Goal: Task Accomplishment & Management: Complete application form

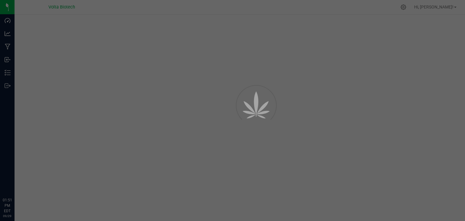
click at [58, 65] on div at bounding box center [232, 110] width 465 height 221
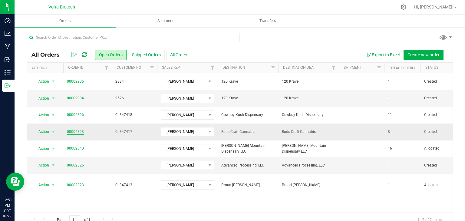
click at [78, 129] on link "00002893" at bounding box center [75, 132] width 17 height 6
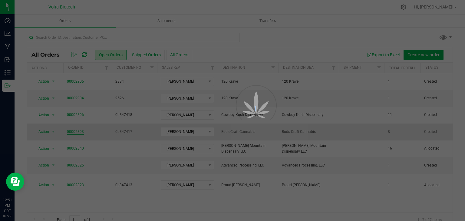
click at [78, 129] on div at bounding box center [232, 110] width 465 height 221
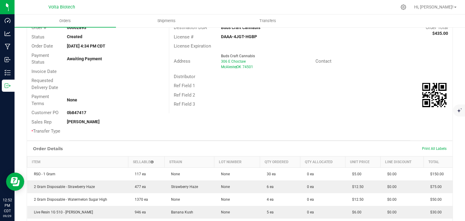
scroll to position [13, 0]
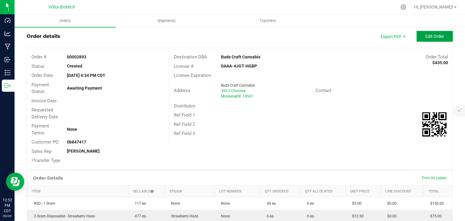
click at [431, 37] on span "Edit Order" at bounding box center [435, 36] width 19 height 5
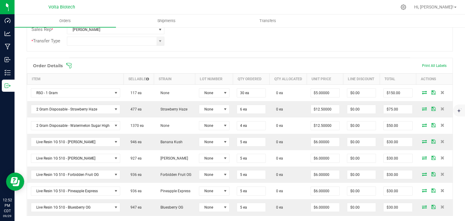
scroll to position [140, 0]
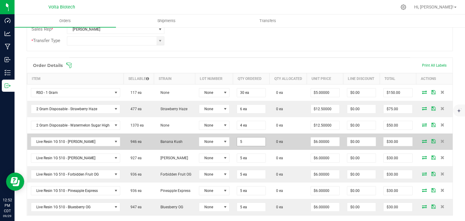
click at [246, 144] on input "5" at bounding box center [251, 142] width 28 height 8
type input "6 ea"
type input "36"
click at [395, 146] on input "36" at bounding box center [398, 142] width 28 height 8
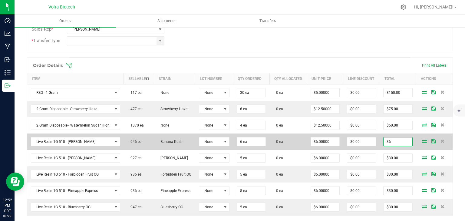
click at [395, 146] on input "36" at bounding box center [398, 142] width 28 height 8
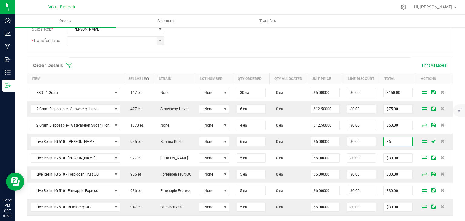
click at [395, 146] on input "36" at bounding box center [398, 142] width 28 height 8
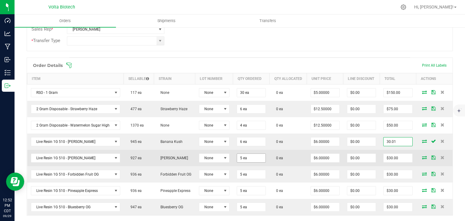
type input "30.01"
type input "5"
type input "$5.00167"
type input "$30.01"
click at [252, 161] on input "5" at bounding box center [251, 158] width 28 height 8
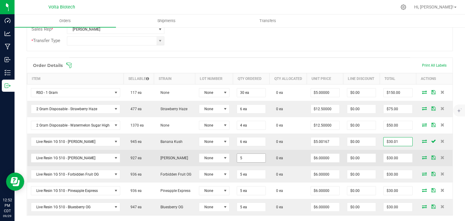
click at [252, 161] on input "5" at bounding box center [251, 158] width 28 height 8
type input "6 ea"
click at [396, 162] on input "36" at bounding box center [398, 158] width 28 height 8
type input "19.01"
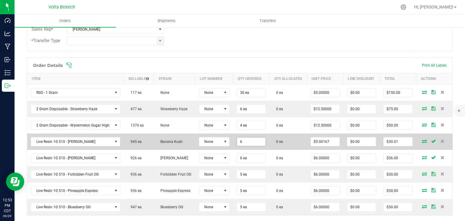
click at [245, 146] on input "6" at bounding box center [251, 142] width 28 height 8
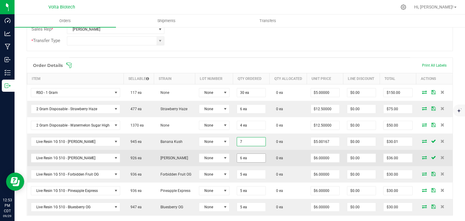
type input "7 ea"
type input "$35.01"
click at [240, 159] on input "6" at bounding box center [251, 158] width 28 height 8
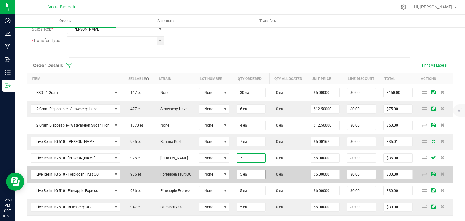
type input "7"
type input "5"
type input "7 ea"
type input "$42.00"
click at [241, 178] on input "5" at bounding box center [251, 174] width 28 height 8
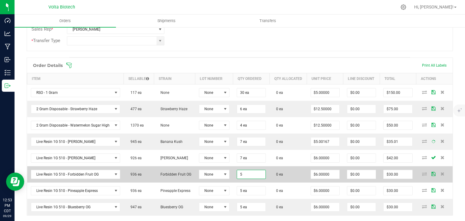
click at [241, 178] on input "5" at bounding box center [251, 174] width 28 height 8
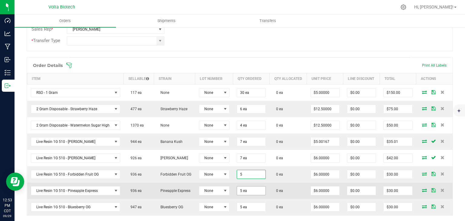
type input "5 ea"
click at [239, 195] on input "5" at bounding box center [251, 191] width 28 height 8
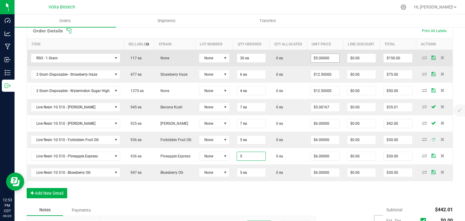
scroll to position [178, 0]
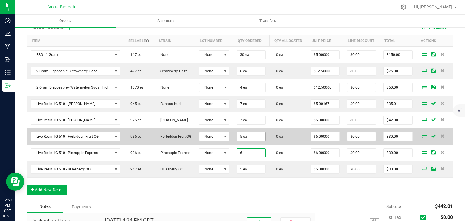
type input "6 ea"
type input "$36.00"
click at [250, 141] on input "5" at bounding box center [251, 136] width 28 height 8
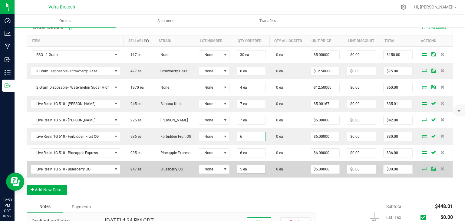
type input "6"
type input "5"
type input "6 ea"
type input "$36.00"
click at [240, 173] on input "5" at bounding box center [251, 169] width 28 height 8
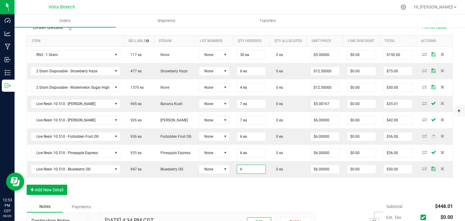
type input "6 ea"
type input "$36.00"
click at [242, 195] on div "Order Details Print All Labels Item Sellable Strain Lot Number Qty Ordered Qty …" at bounding box center [240, 110] width 427 height 181
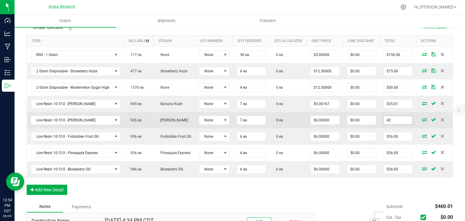
drag, startPoint x: 399, startPoint y: 119, endPoint x: 393, endPoint y: 123, distance: 7.2
paste input "1.3"
click at [393, 123] on input "1.3" at bounding box center [398, 120] width 28 height 8
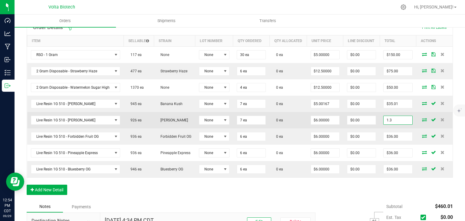
click at [393, 123] on input "1.3" at bounding box center [398, 120] width 28 height 8
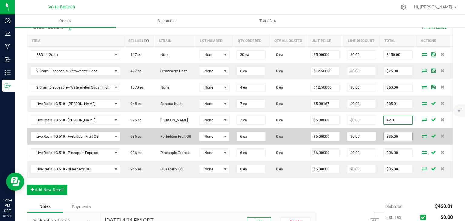
type input "42.01"
type input "$6.00143"
type input "$42.01"
click at [396, 140] on input "36" at bounding box center [398, 136] width 28 height 8
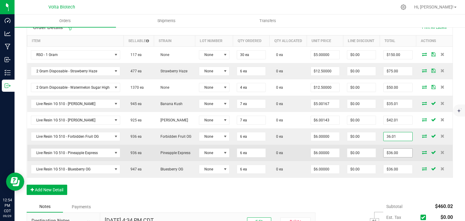
type input "36.01"
type input "36"
type input "$6.00167"
type input "$36.01"
click at [396, 157] on input "36" at bounding box center [398, 153] width 28 height 8
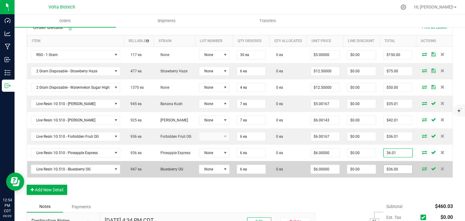
type input "36.01"
type input "$6.00167"
type input "$36.01"
click at [393, 174] on input "36" at bounding box center [398, 169] width 28 height 8
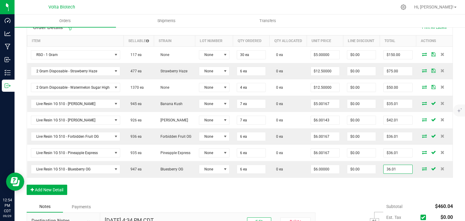
type input "36.01"
type input "$6.00167"
type input "$36.01"
click at [353, 198] on div "Order Details Print All Labels Item Sellable Strain Lot Number Qty Ordered Qty …" at bounding box center [240, 110] width 427 height 181
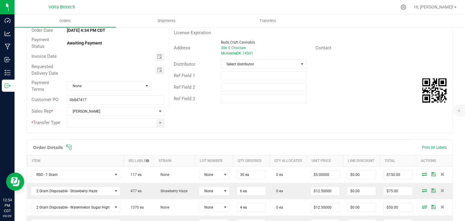
scroll to position [0, 0]
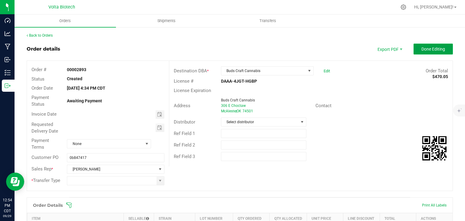
click at [425, 46] on button "Done Editing" at bounding box center [433, 49] width 39 height 11
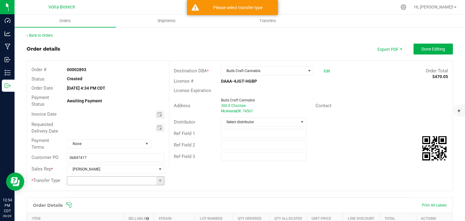
click at [76, 178] on input at bounding box center [111, 181] width 89 height 8
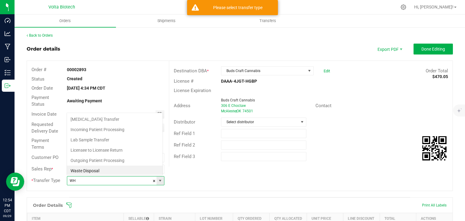
scroll to position [30283, 30196]
click at [78, 173] on li "Wholesale Transfer" at bounding box center [115, 170] width 96 height 10
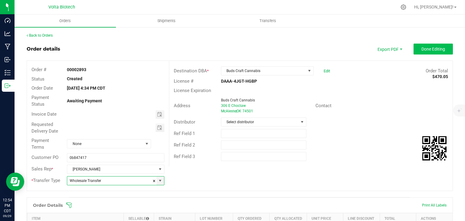
type input "Wholesale Transfer"
click at [425, 52] on button "Done Editing" at bounding box center [433, 49] width 39 height 11
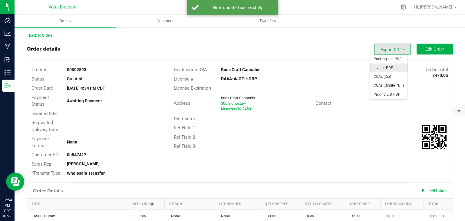
click at [383, 68] on span "Invoice PDF" at bounding box center [389, 68] width 38 height 9
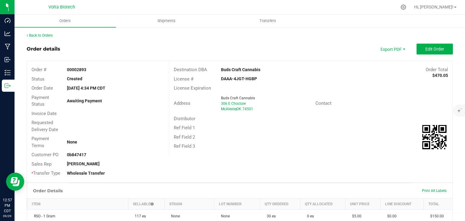
click at [43, 33] on div "Back to Orders" at bounding box center [240, 35] width 427 height 5
click at [47, 35] on link "Back to Orders" at bounding box center [40, 35] width 26 height 4
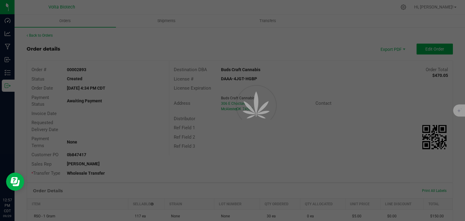
click at [49, 35] on div at bounding box center [232, 110] width 465 height 221
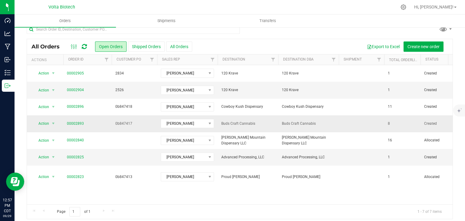
scroll to position [12, 0]
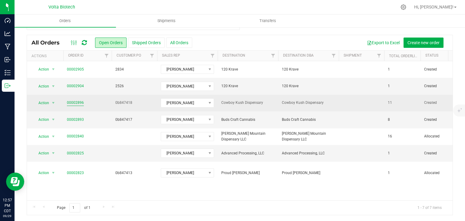
click at [79, 103] on link "00002896" at bounding box center [75, 103] width 17 height 6
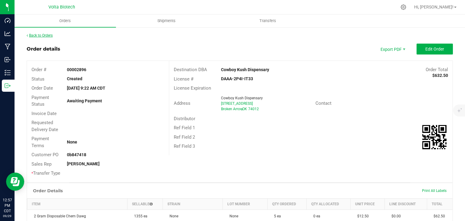
click at [48, 33] on link "Back to Orders" at bounding box center [40, 35] width 26 height 4
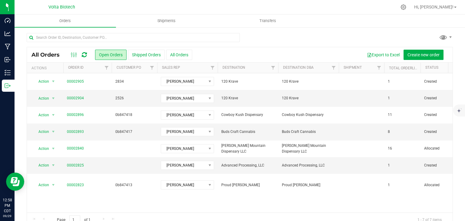
scroll to position [12, 0]
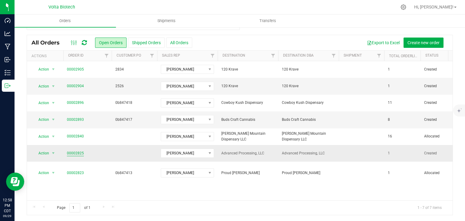
click at [74, 151] on link "00002825" at bounding box center [75, 154] width 17 height 6
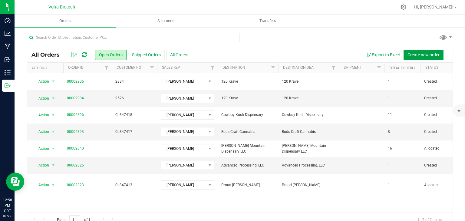
click at [429, 55] on span "Create new order" at bounding box center [424, 54] width 32 height 5
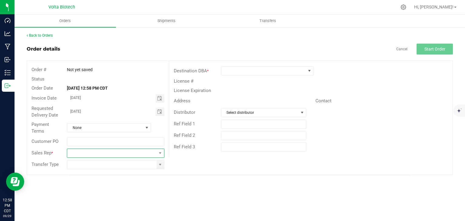
click at [81, 151] on span at bounding box center [111, 153] width 89 height 8
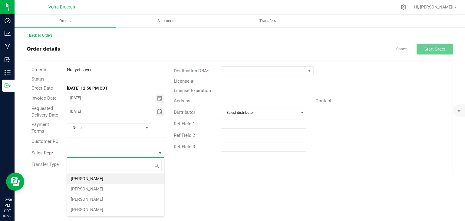
scroll to position [9, 97]
type input "and"
click at [81, 177] on li "[PERSON_NAME]" at bounding box center [115, 179] width 97 height 10
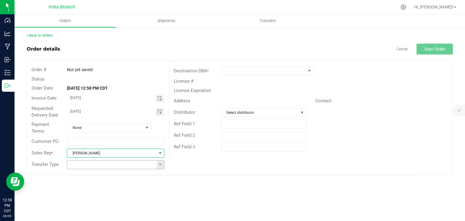
click at [85, 166] on input at bounding box center [111, 165] width 89 height 8
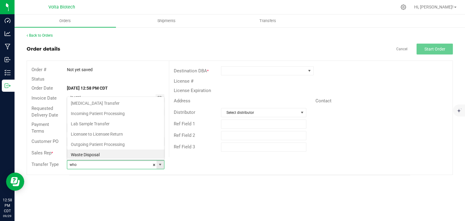
scroll to position [9, 96]
click at [87, 155] on li "Wholesale Transfer" at bounding box center [115, 154] width 97 height 10
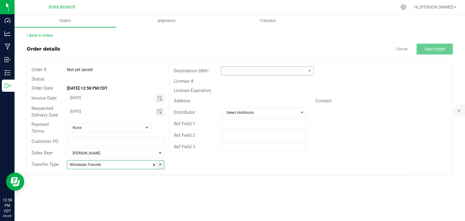
type input "Wholesale Transfer"
click at [258, 71] on span at bounding box center [263, 71] width 85 height 8
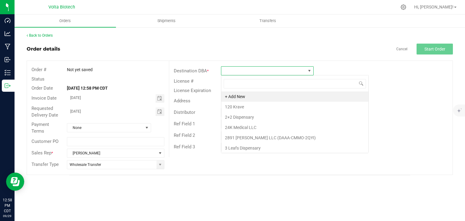
scroll to position [9, 93]
type input "salli"
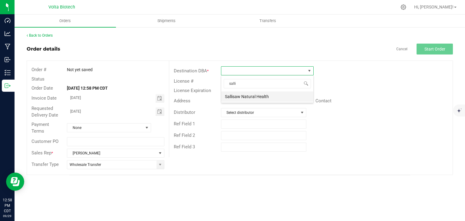
click at [246, 95] on li "Sallisaw Natural Health" at bounding box center [267, 96] width 92 height 10
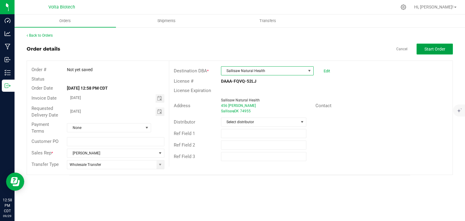
click at [439, 50] on span "Start Order" at bounding box center [435, 49] width 21 height 5
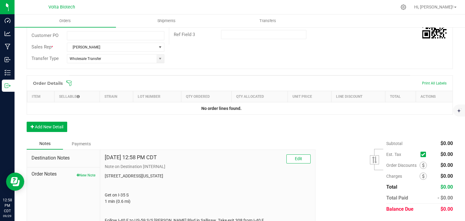
scroll to position [122, 0]
click at [43, 124] on button "Add New Detail" at bounding box center [47, 127] width 41 height 10
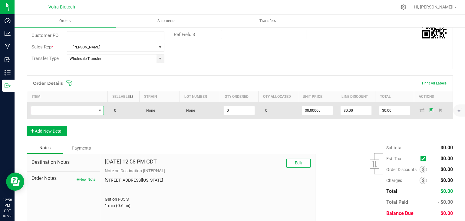
click at [49, 111] on span "NO DATA FOUND" at bounding box center [63, 110] width 65 height 8
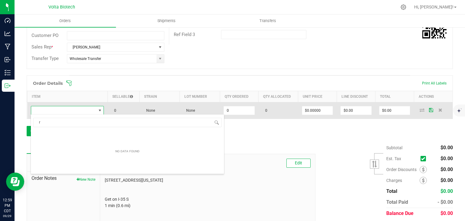
scroll to position [9, 71]
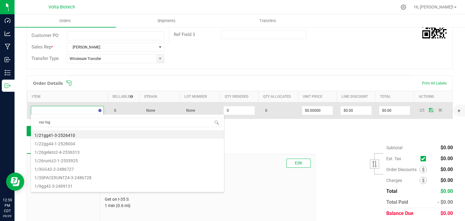
type input "rso high"
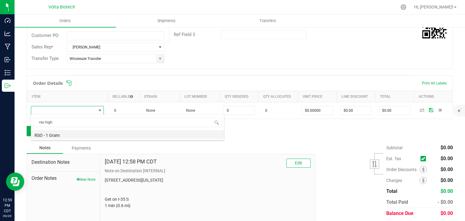
click at [45, 135] on li "RSO - 1 Gram" at bounding box center [127, 134] width 193 height 8
type input "0 ea"
type input "$5.00000"
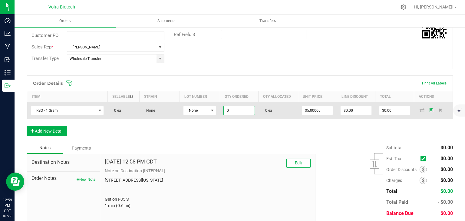
click at [235, 108] on input "0" at bounding box center [239, 110] width 31 height 8
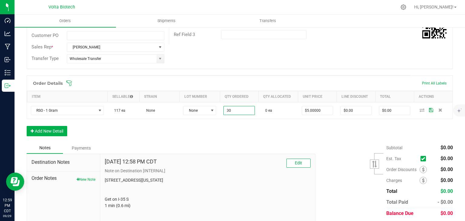
type input "30 ea"
type input "$150.00"
click at [247, 140] on div "Order Details Print All Labels Item Sellable Strain Lot Number Qty Ordered Qty …" at bounding box center [240, 108] width 427 height 67
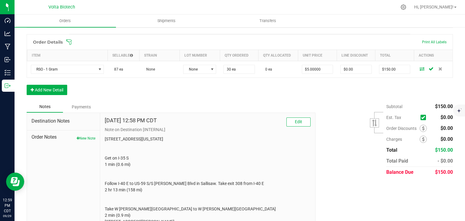
scroll to position [190, 0]
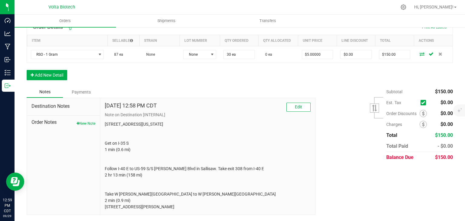
click at [81, 114] on div "Destination Notes Order Notes New Note" at bounding box center [63, 156] width 73 height 117
click at [84, 121] on button "New Note" at bounding box center [86, 123] width 19 height 5
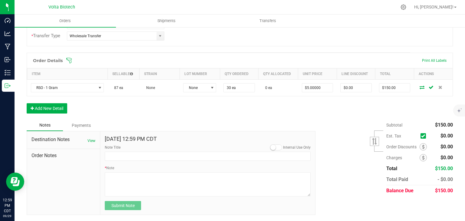
scroll to position [144, 0]
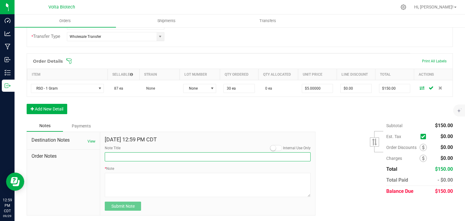
click at [137, 155] on input "Note Title" at bounding box center [208, 156] width 206 height 9
type input "Order Note"
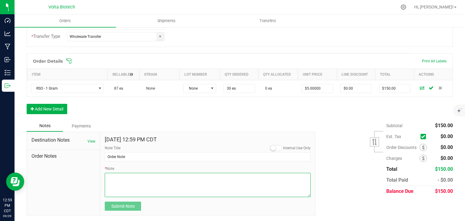
click at [147, 182] on textarea "* Note" at bounding box center [208, 185] width 206 height 24
type textarea "C"
type textarea "Delivery Cut Off 5pm"
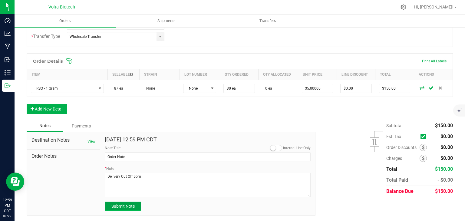
click at [131, 204] on span "Submit Note" at bounding box center [122, 206] width 23 height 5
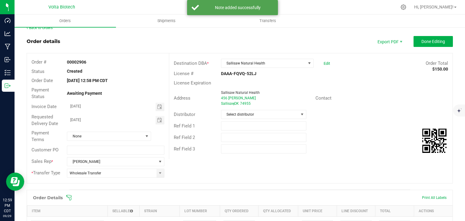
scroll to position [0, 0]
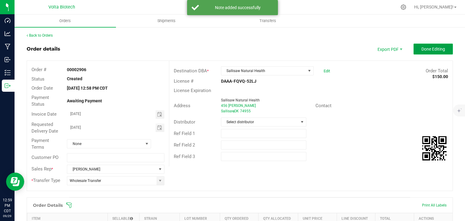
click at [425, 46] on button "Done Editing" at bounding box center [433, 49] width 39 height 11
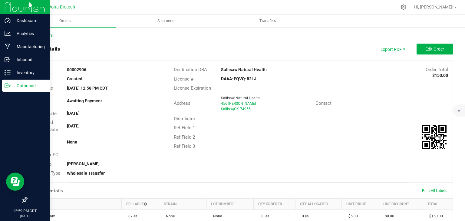
click at [0, 88] on link "Outbound" at bounding box center [25, 86] width 50 height 13
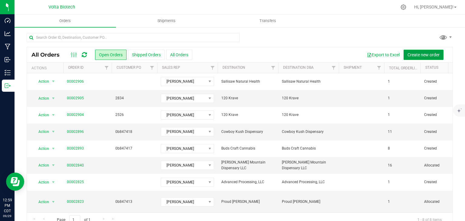
click at [419, 53] on span "Create new order" at bounding box center [424, 54] width 32 height 5
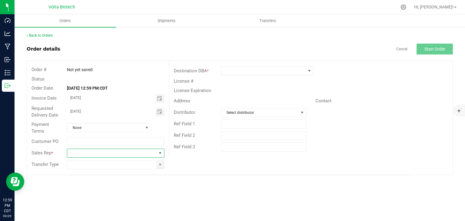
click at [85, 153] on span at bounding box center [111, 153] width 89 height 8
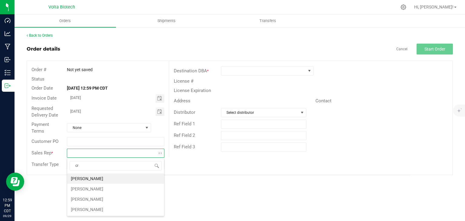
scroll to position [9, 97]
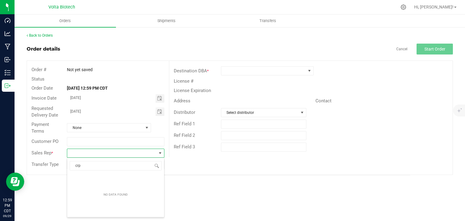
type input "cr"
click at [89, 177] on li "[PERSON_NAME]" at bounding box center [115, 179] width 97 height 10
click at [88, 168] on input at bounding box center [111, 165] width 89 height 8
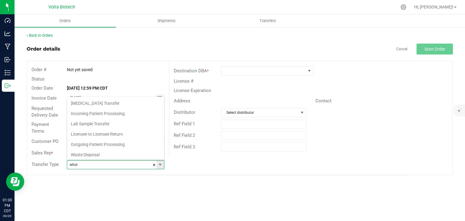
scroll to position [9, 96]
click at [91, 151] on li "Wholesale Transfer" at bounding box center [115, 154] width 97 height 10
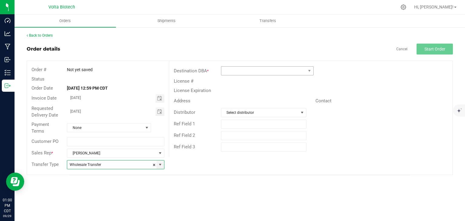
type input "Wholesale Transfer"
click at [248, 72] on span at bounding box center [263, 71] width 85 height 8
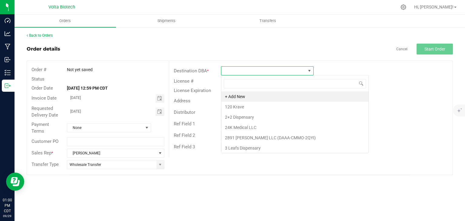
scroll to position [9, 93]
type input "pocol"
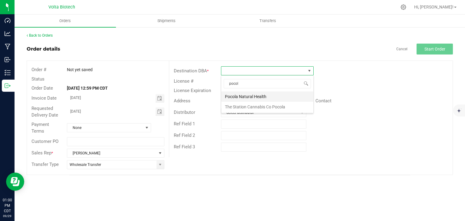
click at [239, 96] on li "Pocola Natural Health" at bounding box center [267, 96] width 92 height 10
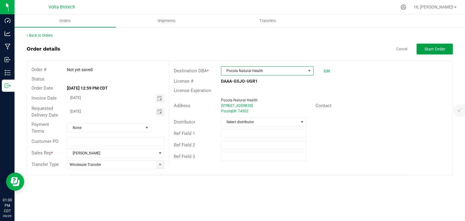
click at [432, 51] on button "Start Order" at bounding box center [435, 49] width 36 height 11
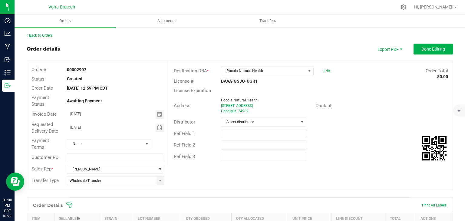
click at [247, 87] on div "License Expiration" at bounding box center [311, 90] width 284 height 9
click at [93, 171] on span "[PERSON_NAME]" at bounding box center [111, 169] width 89 height 8
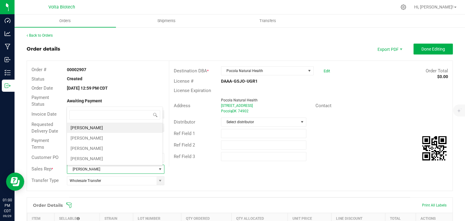
scroll to position [9, 95]
click at [93, 149] on li "[PERSON_NAME]" at bounding box center [115, 148] width 96 height 10
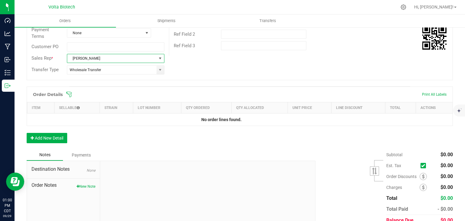
scroll to position [122, 0]
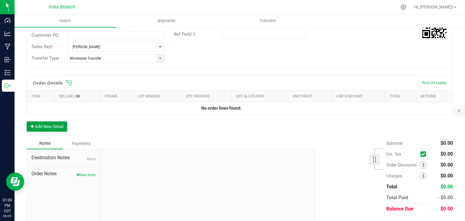
click at [61, 122] on button "Add New Detail" at bounding box center [47, 126] width 41 height 10
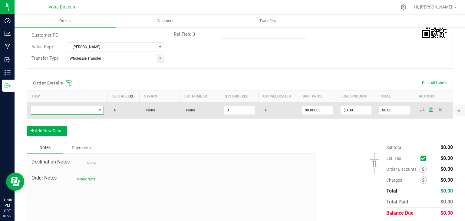
click at [85, 109] on span "NO DATA FOUND" at bounding box center [63, 110] width 65 height 8
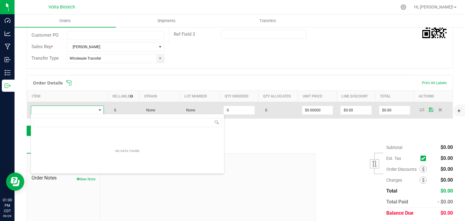
scroll to position [9, 71]
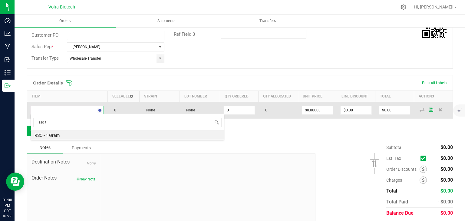
type input "rso"
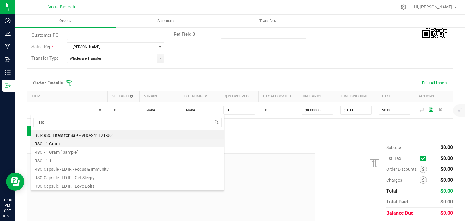
click at [55, 143] on li "RSO - 1 Gram" at bounding box center [127, 143] width 193 height 8
type input "0 ea"
type input "$5.00000"
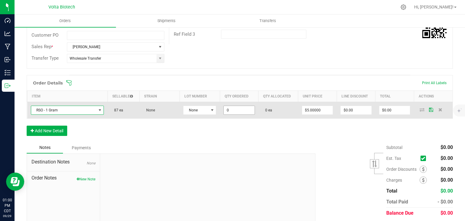
click at [236, 111] on input "0" at bounding box center [239, 110] width 31 height 8
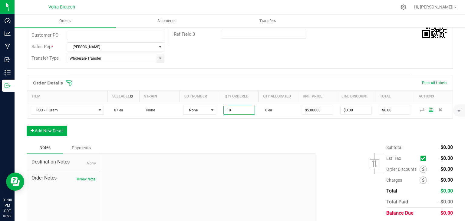
type input "10 ea"
type input "$50.00"
click at [319, 152] on div "Subtotal $0.00 Est. Tax" at bounding box center [382, 180] width 142 height 77
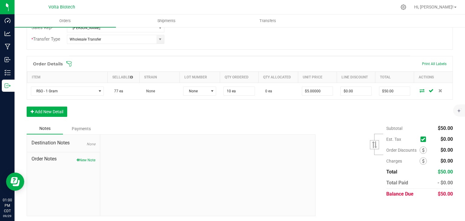
scroll to position [0, 0]
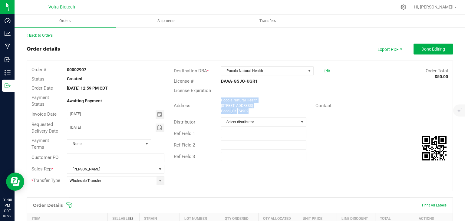
drag, startPoint x: 251, startPoint y: 113, endPoint x: 217, endPoint y: 100, distance: 36.6
click at [218, 100] on div "Pocola Natural Health [STREET_ADDRESS]" at bounding box center [267, 106] width 98 height 16
copy ngx-name-and-address "Pocola Natural Health [STREET_ADDRESS]"
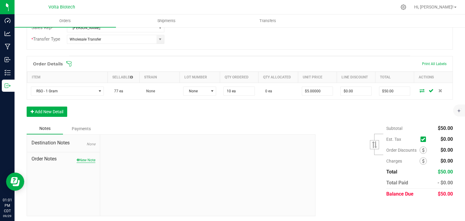
click at [78, 160] on button "New Note" at bounding box center [86, 160] width 19 height 5
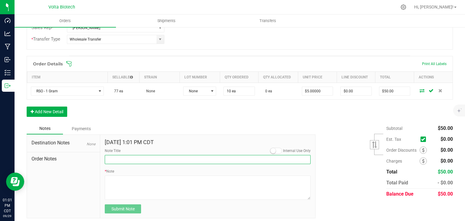
click at [117, 158] on input "Note Title" at bounding box center [208, 159] width 206 height 9
type input "Notes On Destination"
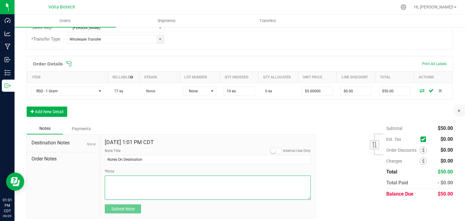
click at [125, 188] on textarea "* Note" at bounding box center [208, 188] width 206 height 24
paste textarea "[STREET_ADDRESS][US_STATE]  Get on I-35 S from SE 29th St and S I-35 Service R…"
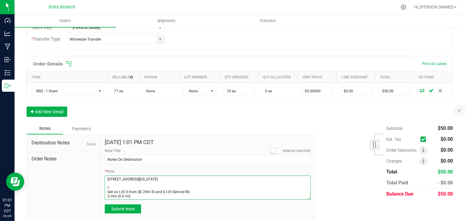
scroll to position [47, 0]
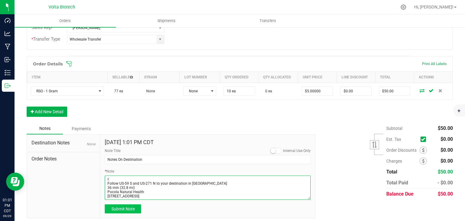
type textarea "[STREET_ADDRESS][US_STATE]  Get on I-35 S from SE 29th St and S I-35 Service R…"
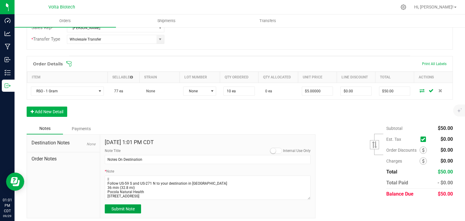
click at [121, 210] on span "Submit Note" at bounding box center [122, 209] width 23 height 5
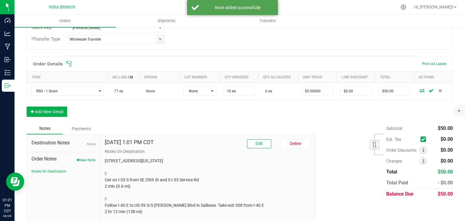
scroll to position [0, 0]
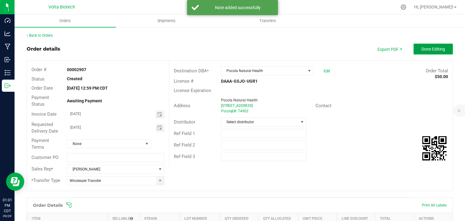
click at [422, 48] on span "Done Editing" at bounding box center [434, 49] width 24 height 5
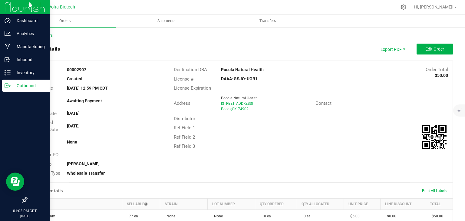
click at [6, 83] on icon at bounding box center [8, 86] width 6 height 6
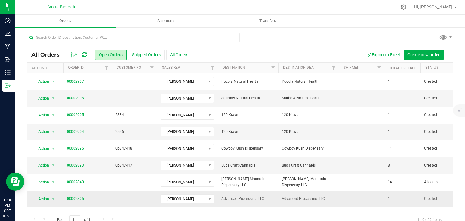
click at [76, 198] on link "00002825" at bounding box center [75, 199] width 17 height 6
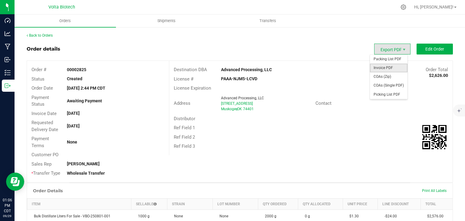
click at [387, 65] on span "Invoice PDF" at bounding box center [389, 68] width 38 height 9
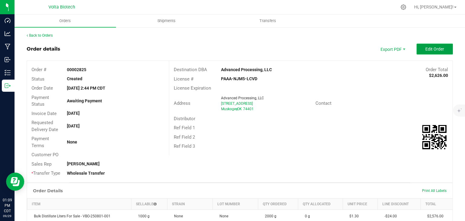
click at [434, 52] on button "Edit Order" at bounding box center [435, 49] width 36 height 11
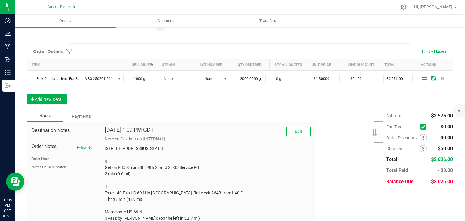
scroll to position [201, 0]
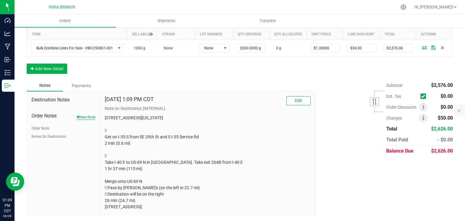
click at [83, 115] on button "New Note" at bounding box center [86, 117] width 19 height 5
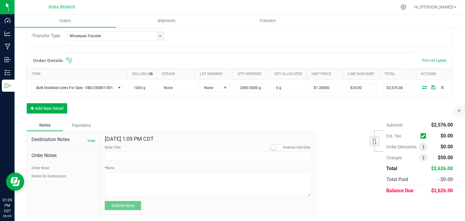
scroll to position [149, 0]
click at [46, 165] on button "Order Note" at bounding box center [41, 167] width 18 height 5
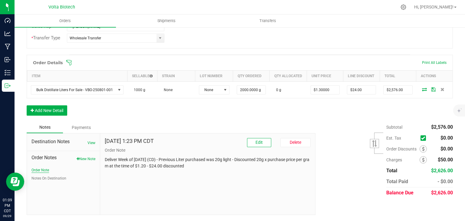
scroll to position [146, 0]
click at [264, 144] on button "Edit" at bounding box center [259, 142] width 24 height 9
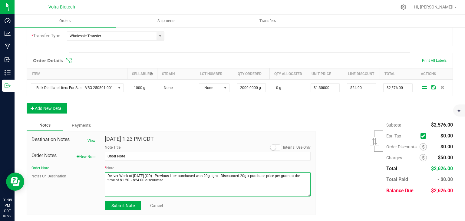
click at [171, 184] on textarea "* Note" at bounding box center [208, 184] width 206 height 24
type textarea "Deliver Week of [DATE] (CD) - Previous Liter purchased was 20g light - Discount…"
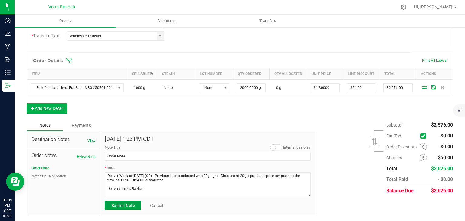
click at [132, 208] on span "Submit Note" at bounding box center [122, 205] width 23 height 5
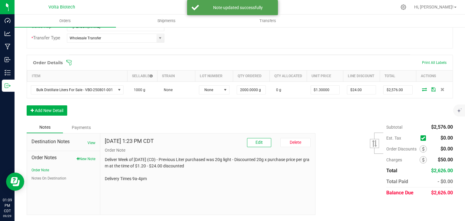
scroll to position [0, 0]
